Goal: Task Accomplishment & Management: Manage account settings

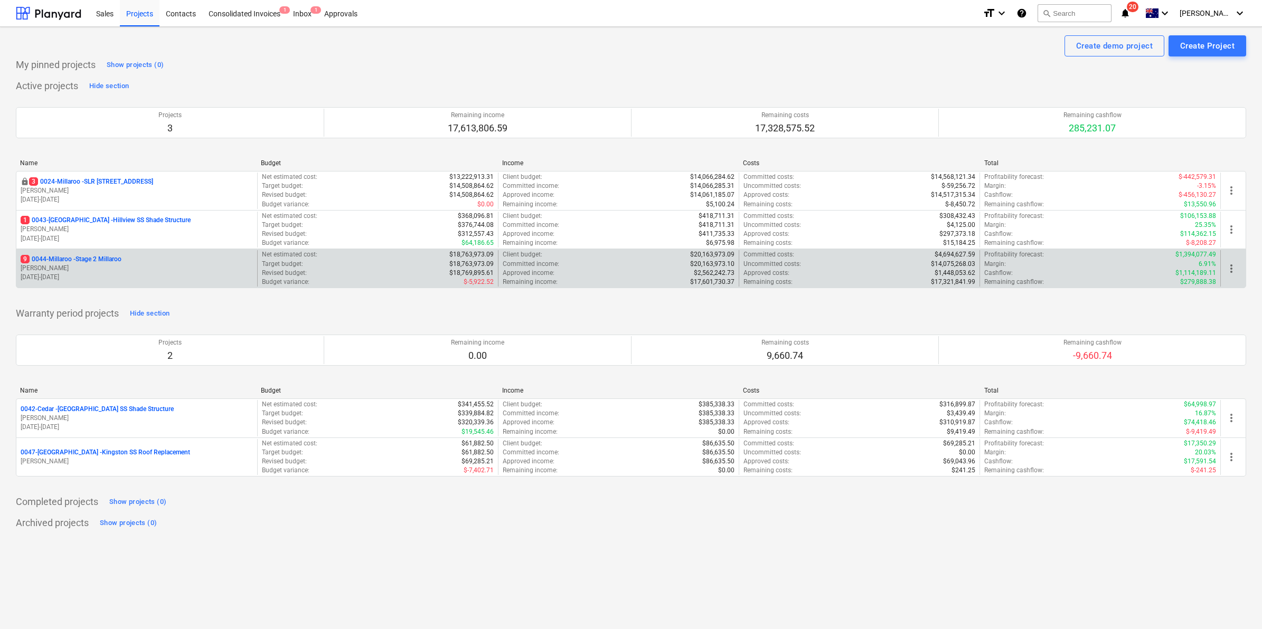
click at [81, 259] on p "9 0044-Millaroo - Stage 2 Millaroo" at bounding box center [71, 259] width 101 height 9
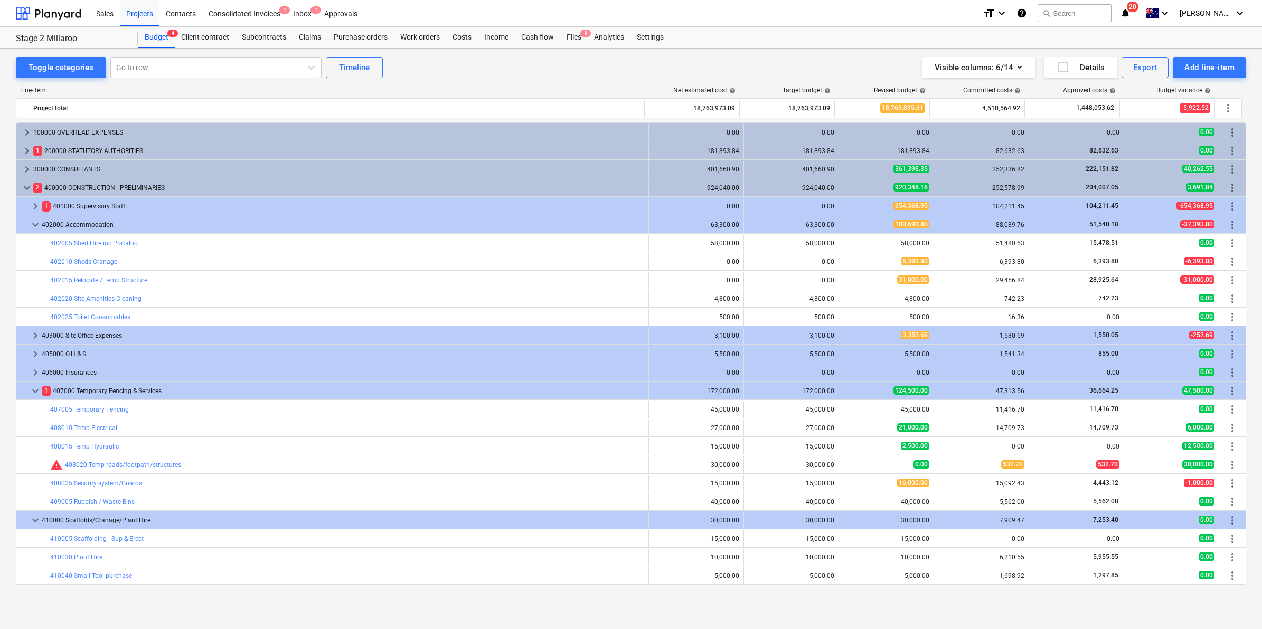
click at [1130, 12] on icon "notifications" at bounding box center [1125, 13] width 11 height 13
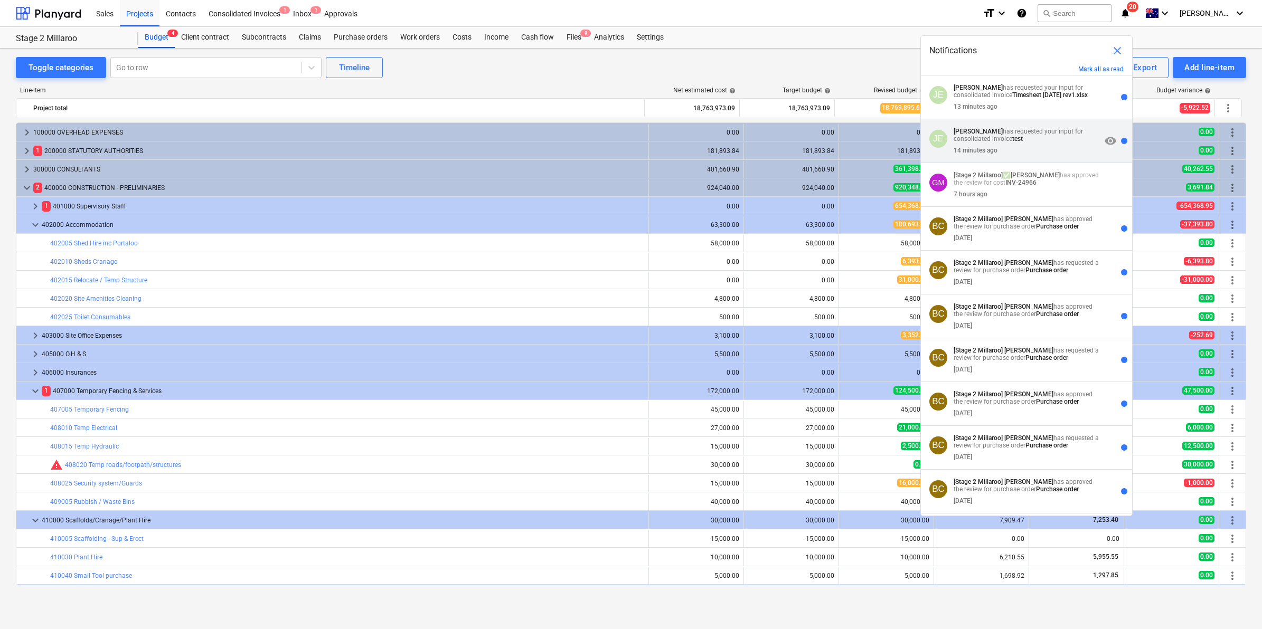
click at [1019, 143] on strong "test" at bounding box center [1017, 138] width 11 height 7
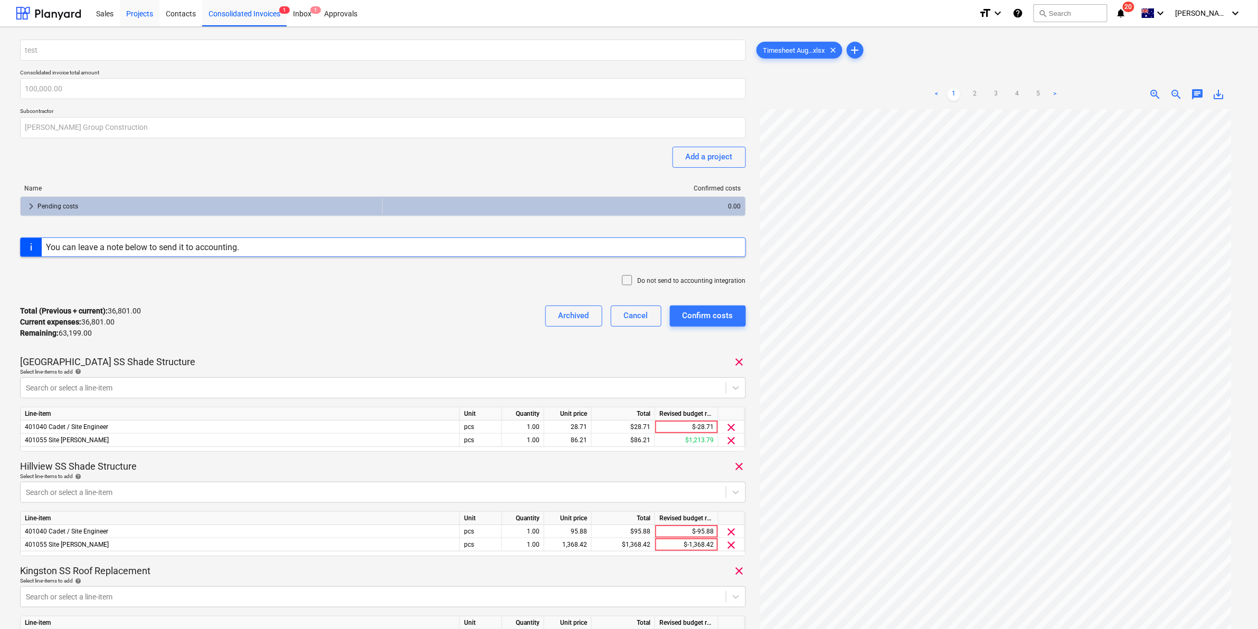
click at [138, 6] on div "Projects" at bounding box center [140, 12] width 40 height 27
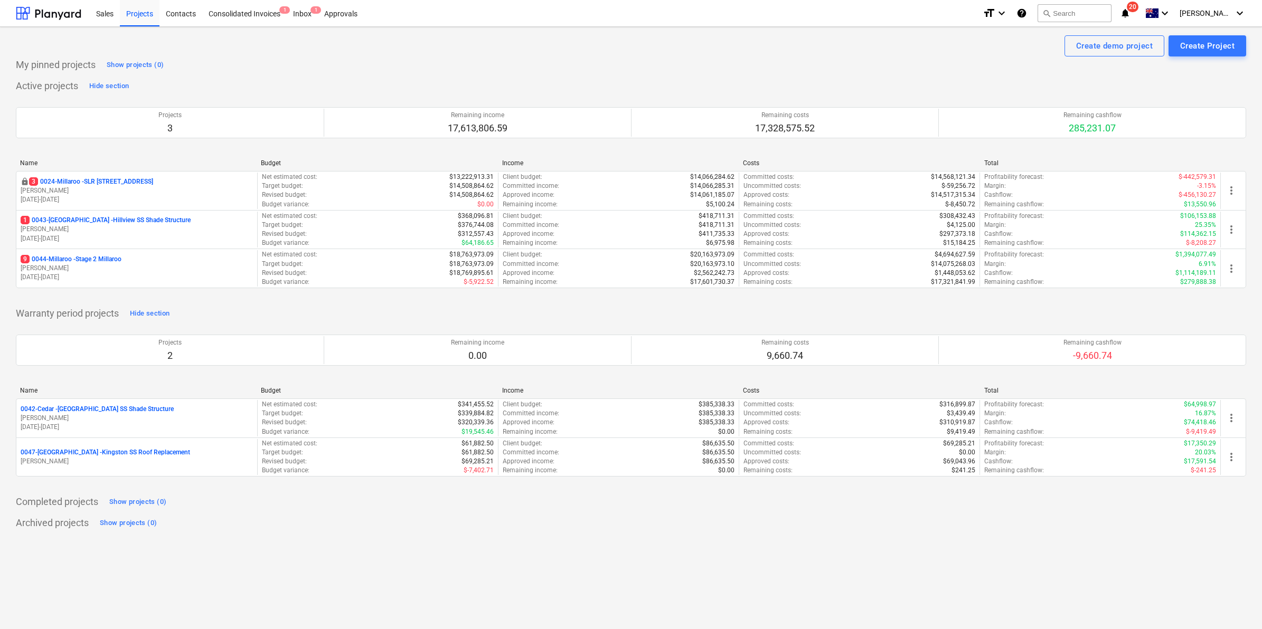
click at [1130, 13] on icon "notifications" at bounding box center [1125, 13] width 11 height 13
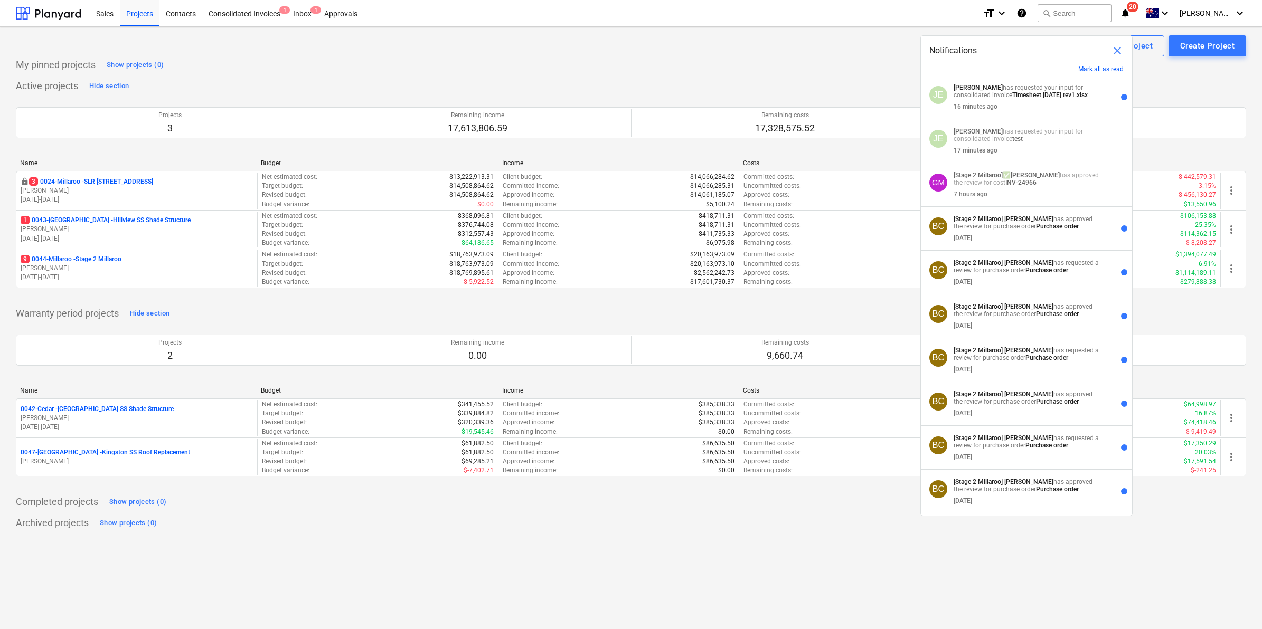
click at [756, 36] on div "Create demo project Create Project" at bounding box center [631, 45] width 1230 height 21
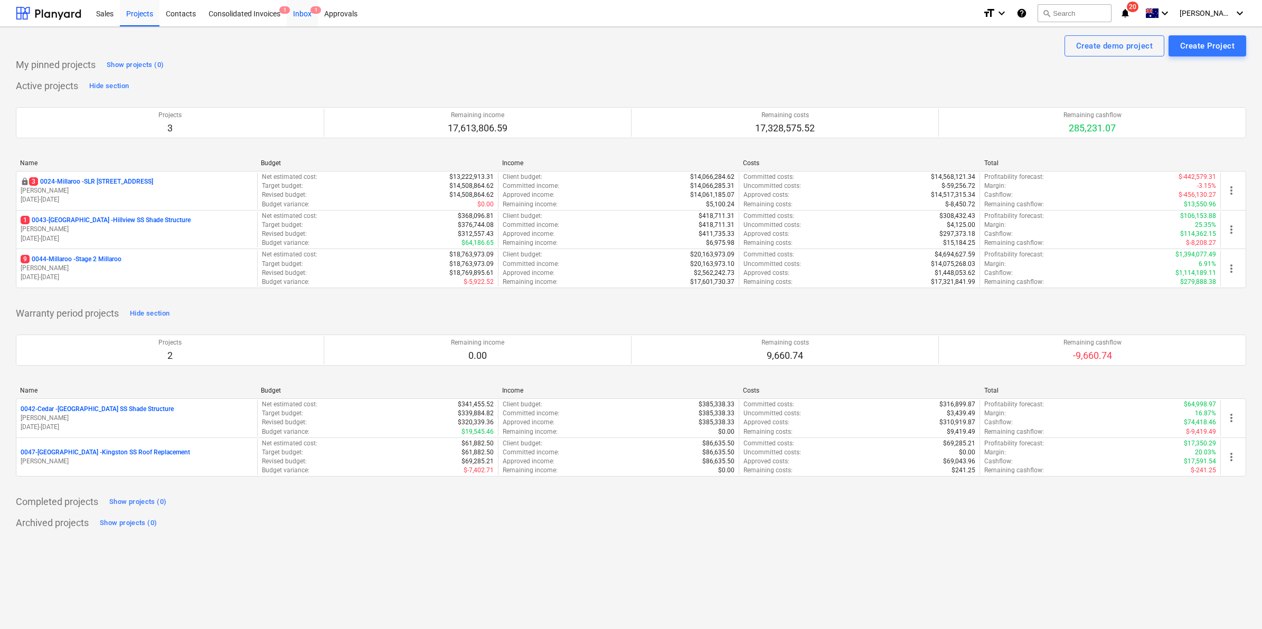
click at [301, 14] on div "Inbox 1" at bounding box center [302, 12] width 31 height 27
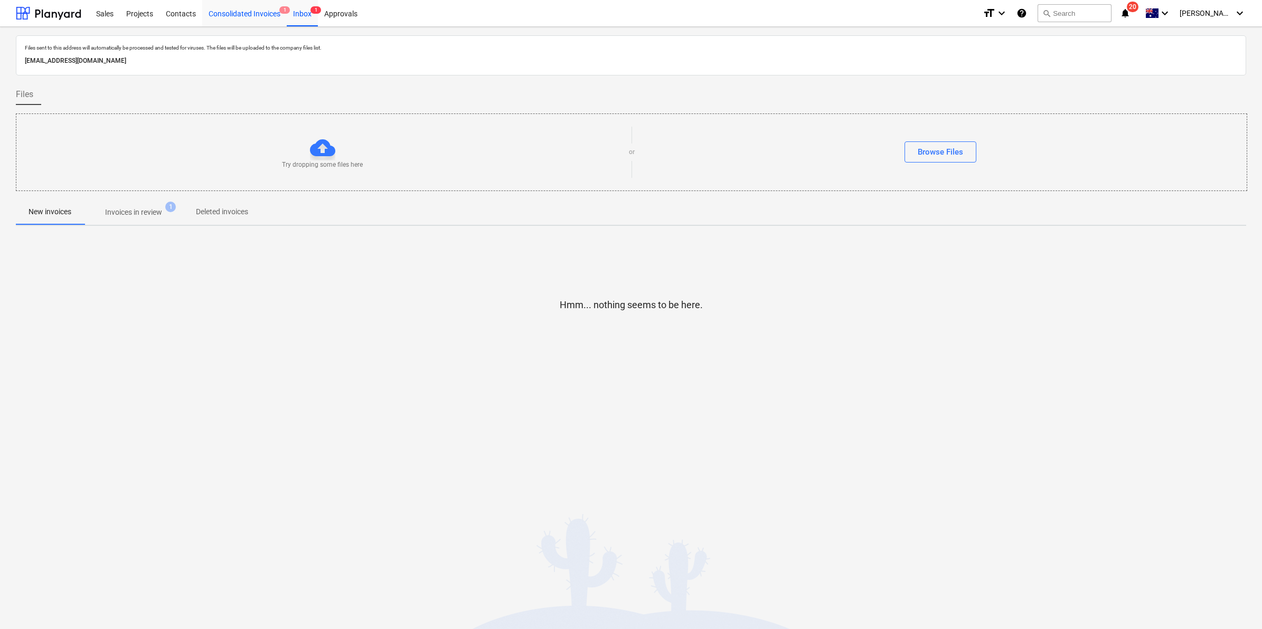
click at [257, 13] on div "Consolidated Invoices 1" at bounding box center [244, 12] width 84 height 27
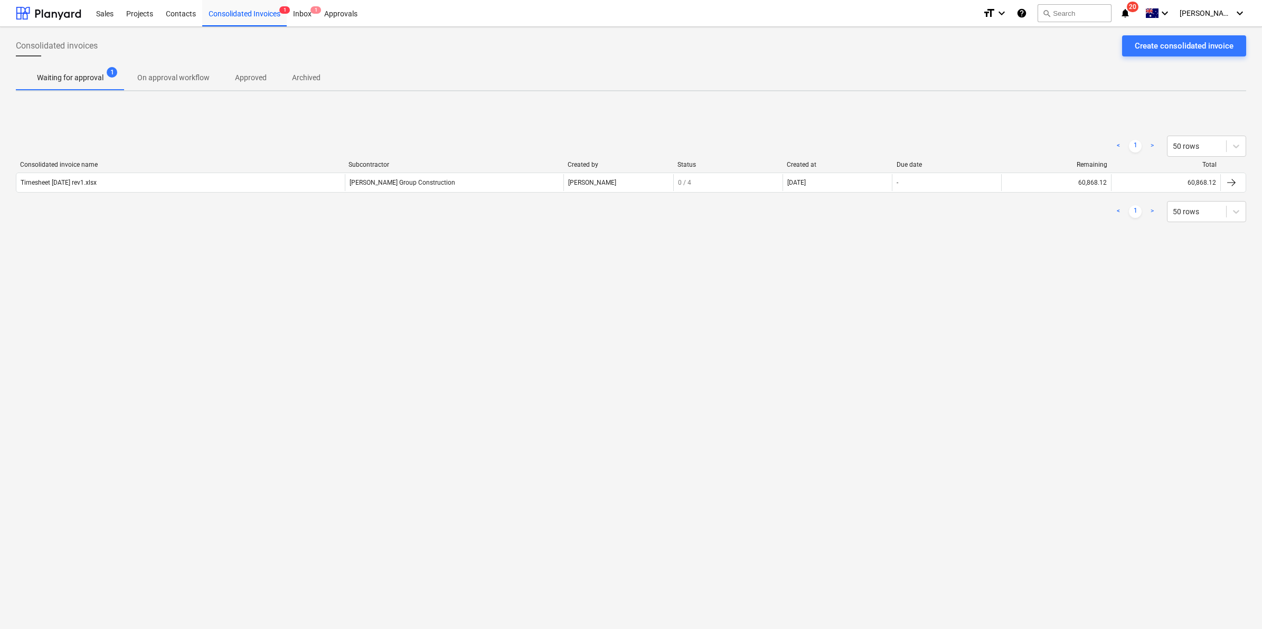
click at [1130, 17] on icon "notifications" at bounding box center [1125, 13] width 11 height 13
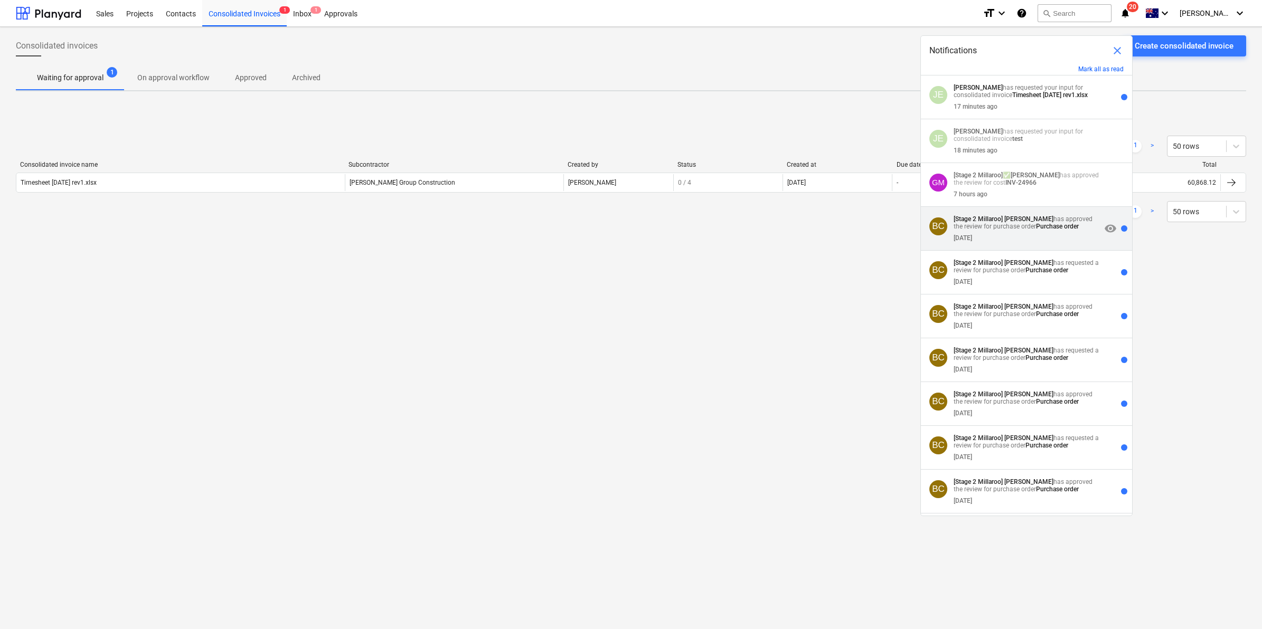
click at [1036, 230] on strong "Purchase order" at bounding box center [1057, 226] width 43 height 7
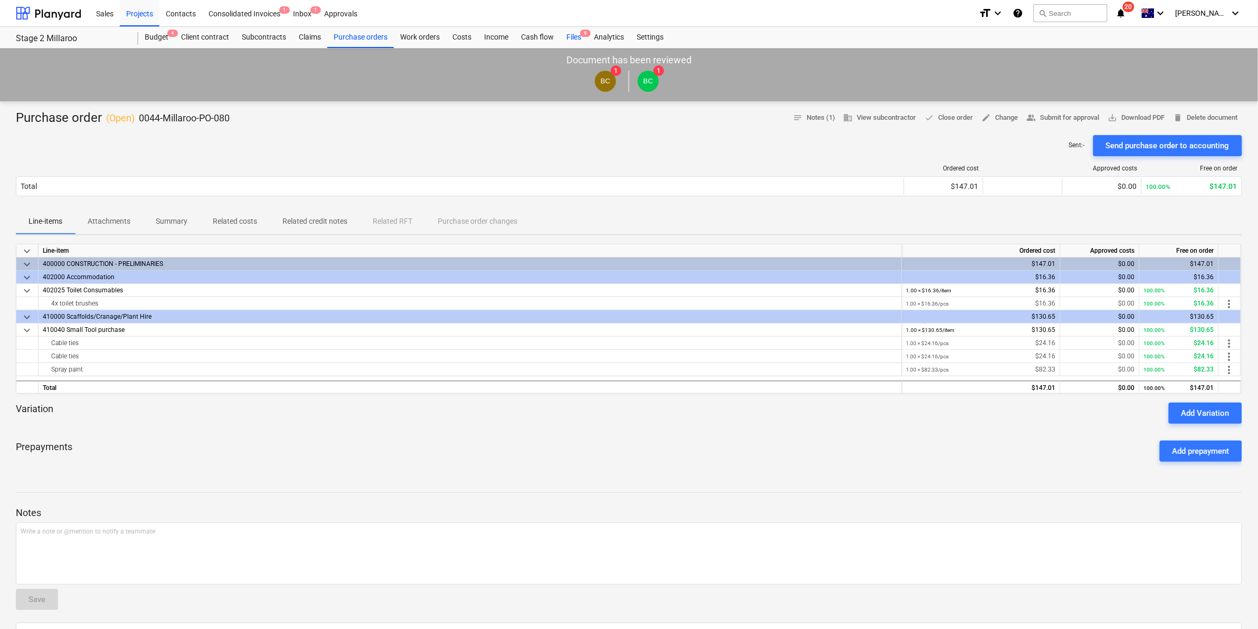
click at [573, 34] on div "Files 9" at bounding box center [573, 37] width 27 height 21
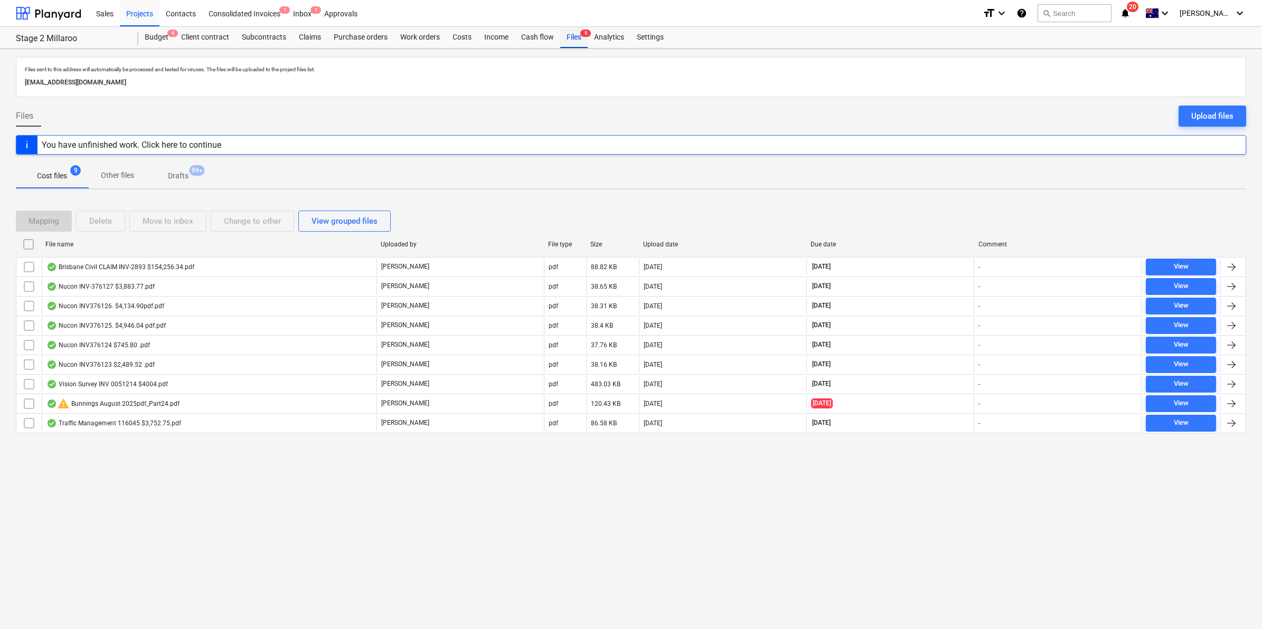
click at [574, 37] on div "Files 9" at bounding box center [573, 37] width 27 height 21
click at [307, 9] on div "Inbox 1" at bounding box center [302, 12] width 31 height 27
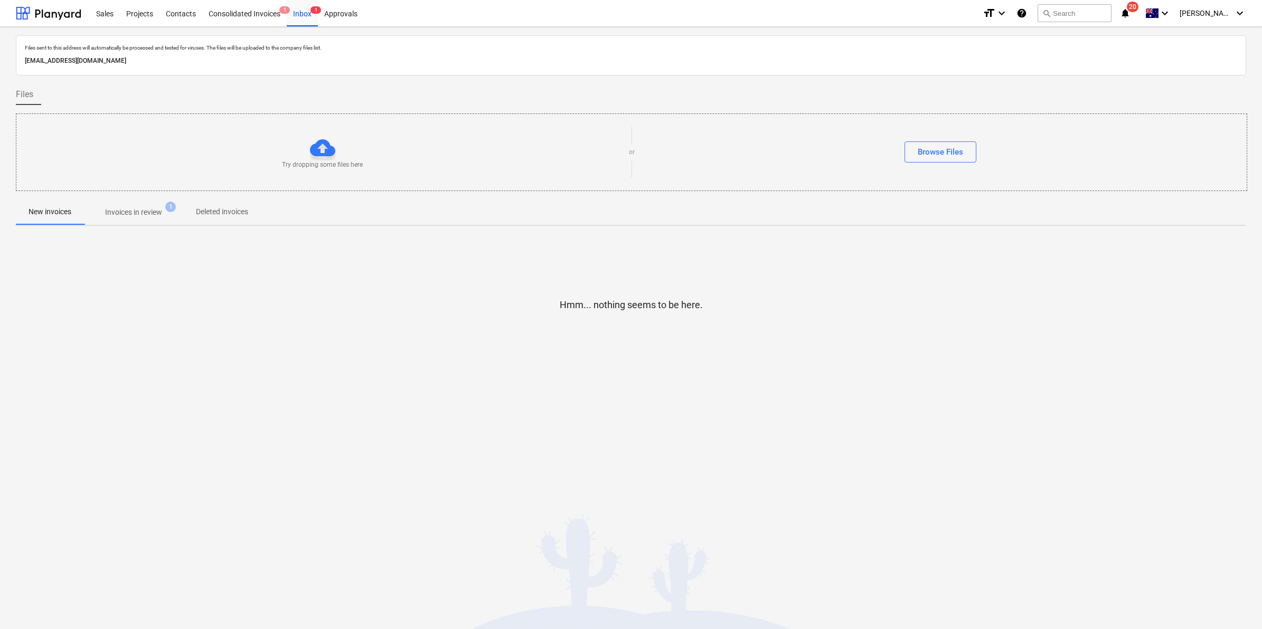
click at [126, 214] on p "Invoices in review" at bounding box center [133, 212] width 57 height 11
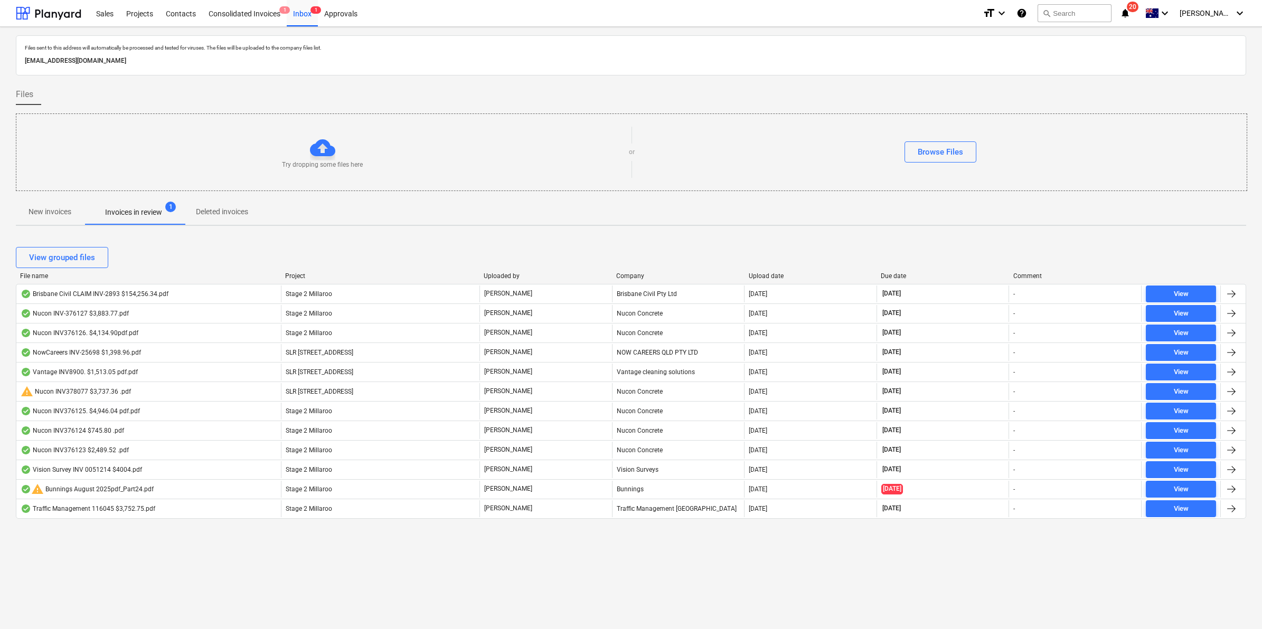
click at [53, 210] on p "New invoices" at bounding box center [50, 211] width 43 height 11
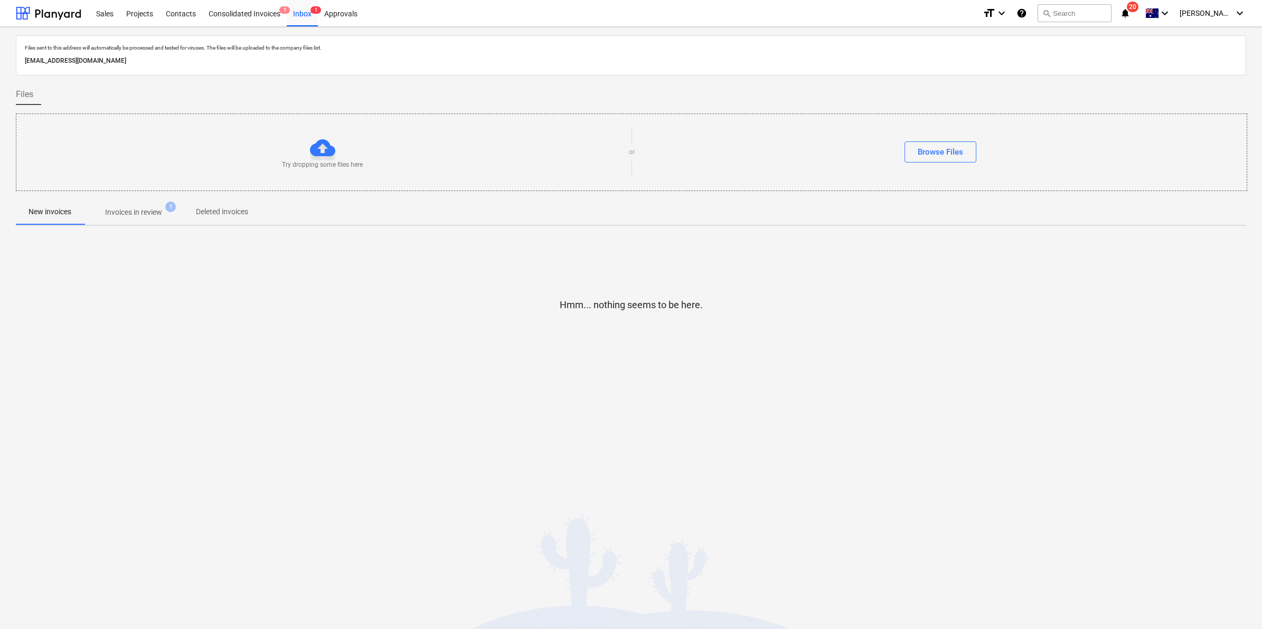
click at [1138, 11] on span "20" at bounding box center [1132, 7] width 12 height 11
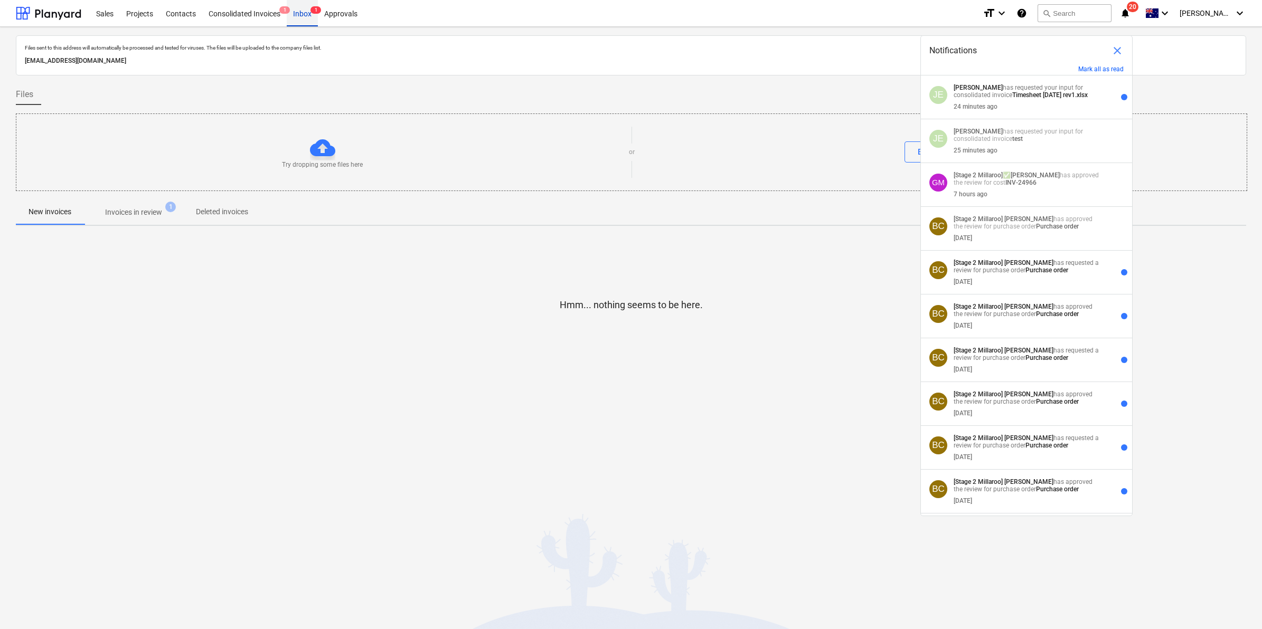
click at [296, 12] on div "Inbox 1" at bounding box center [302, 12] width 31 height 27
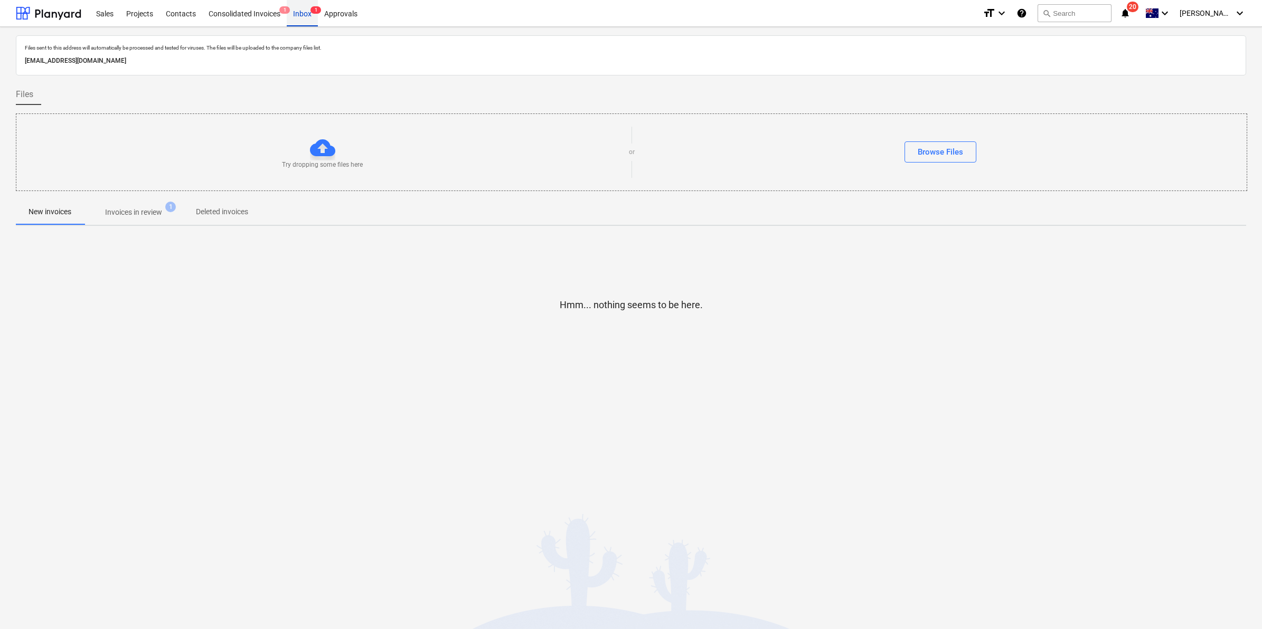
drag, startPoint x: 306, startPoint y: 16, endPoint x: 316, endPoint y: 9, distance: 12.0
click at [306, 16] on div "Inbox 1" at bounding box center [302, 12] width 31 height 27
click at [262, 15] on div "Consolidated Invoices 1" at bounding box center [244, 12] width 84 height 27
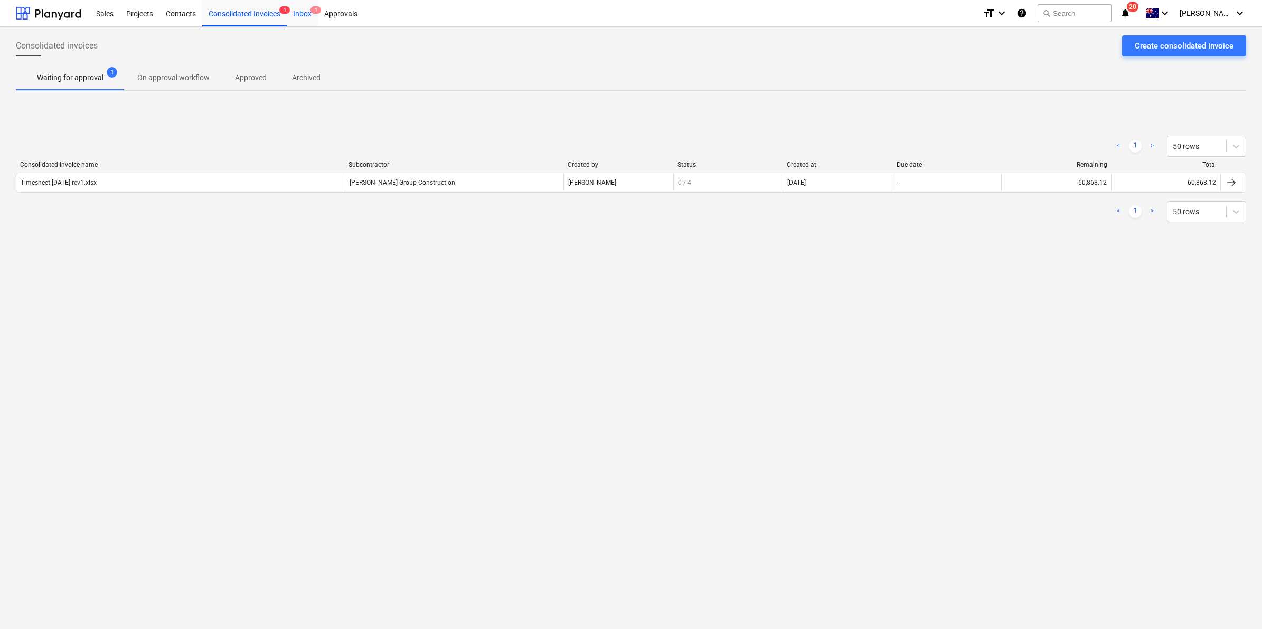
click at [302, 17] on div "Inbox 1" at bounding box center [302, 12] width 31 height 27
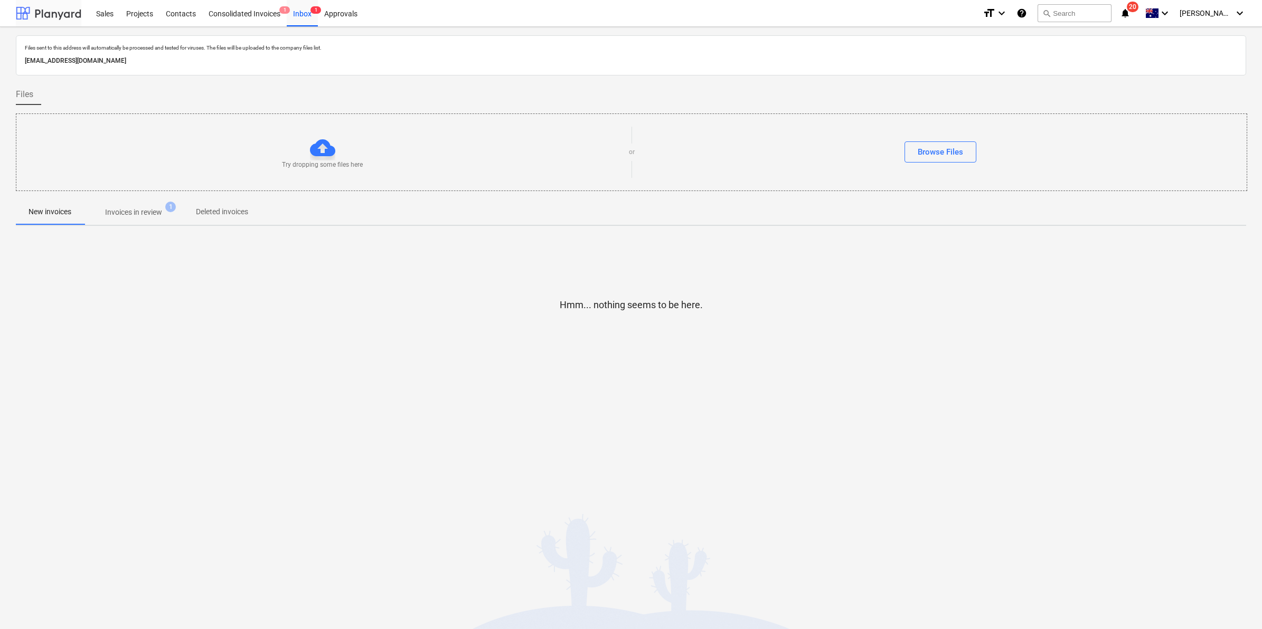
click at [69, 11] on div at bounding box center [48, 13] width 65 height 26
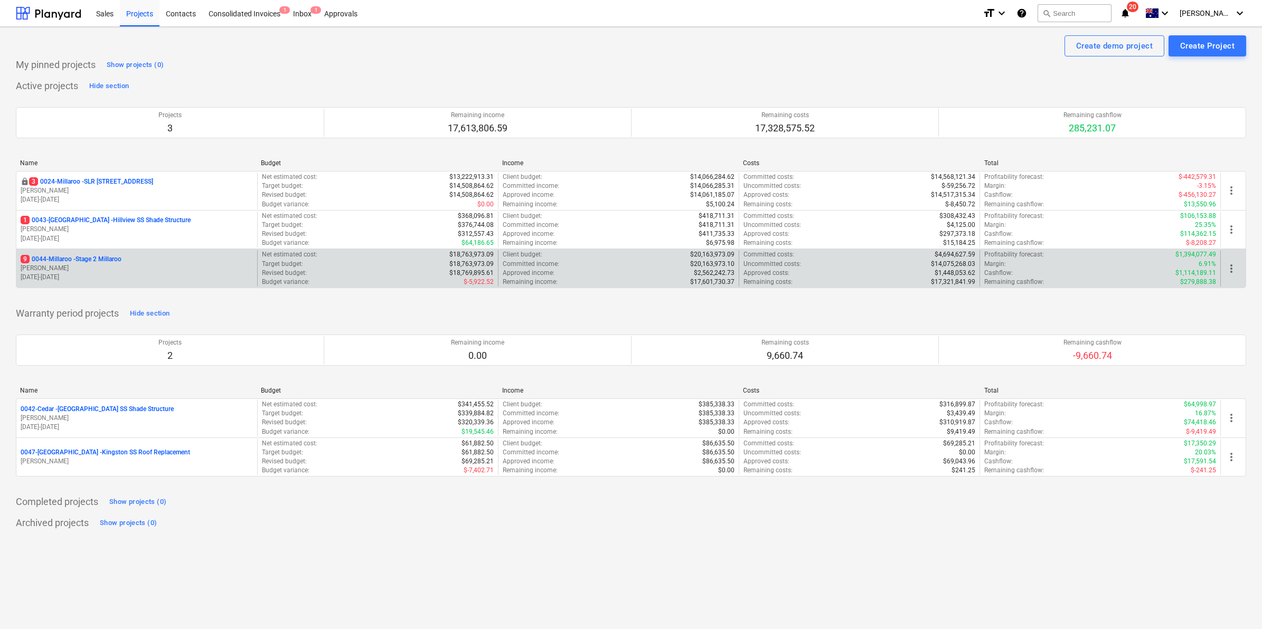
click at [92, 259] on p "9 0044-Millaroo - Stage 2 Millaroo" at bounding box center [71, 259] width 101 height 9
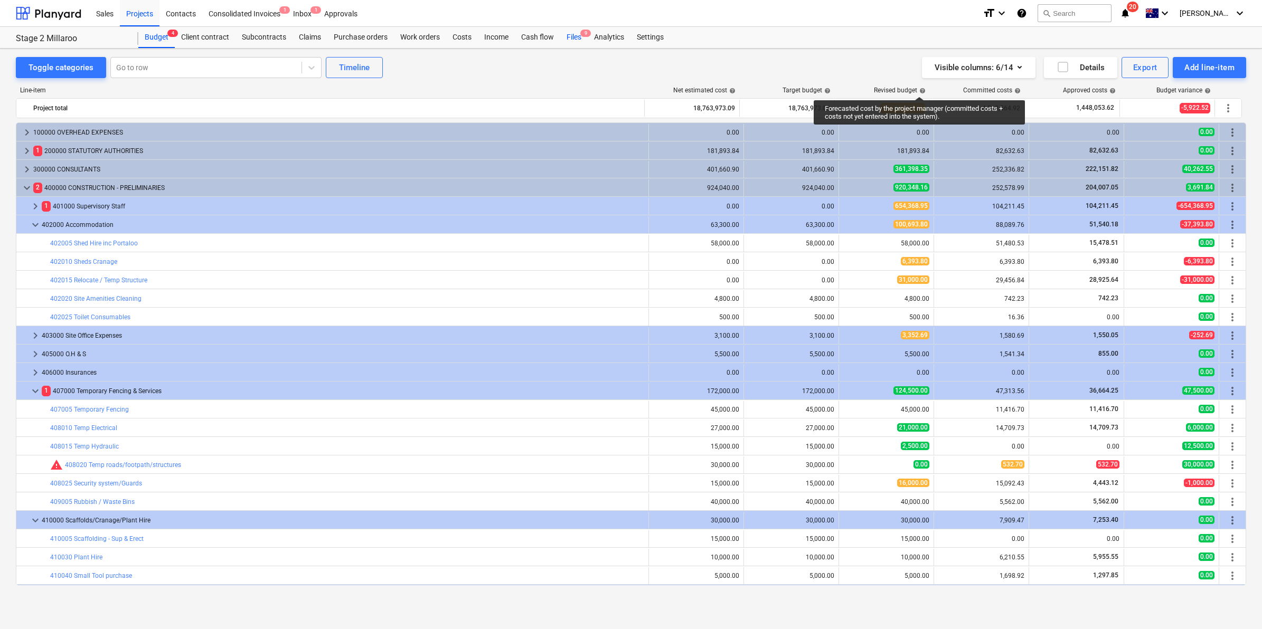
click at [576, 32] on div "Files 9" at bounding box center [573, 37] width 27 height 21
